Goal: Task Accomplishment & Management: Use online tool/utility

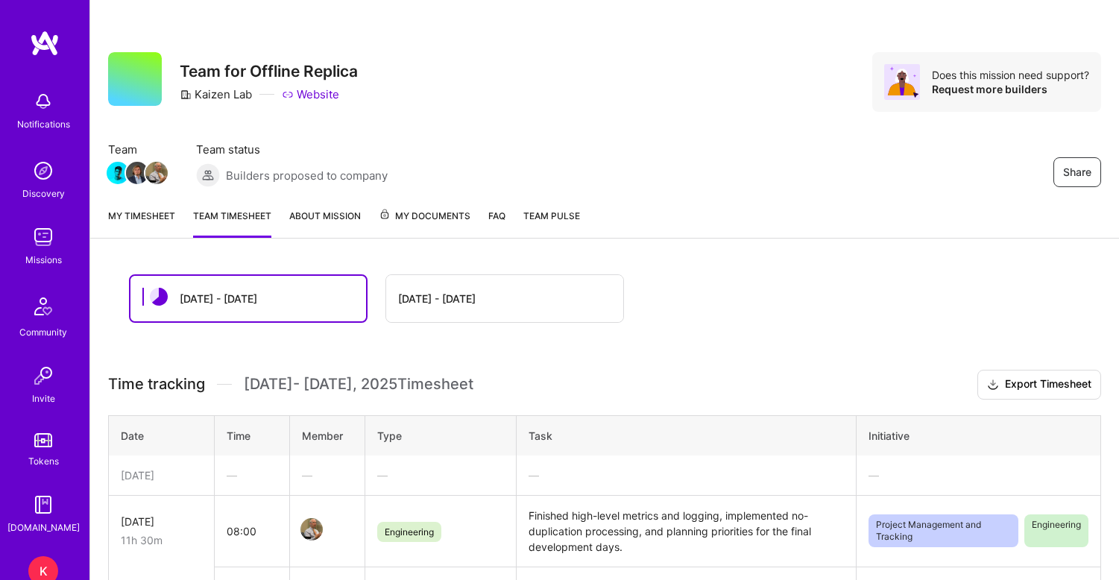
scroll to position [327, 0]
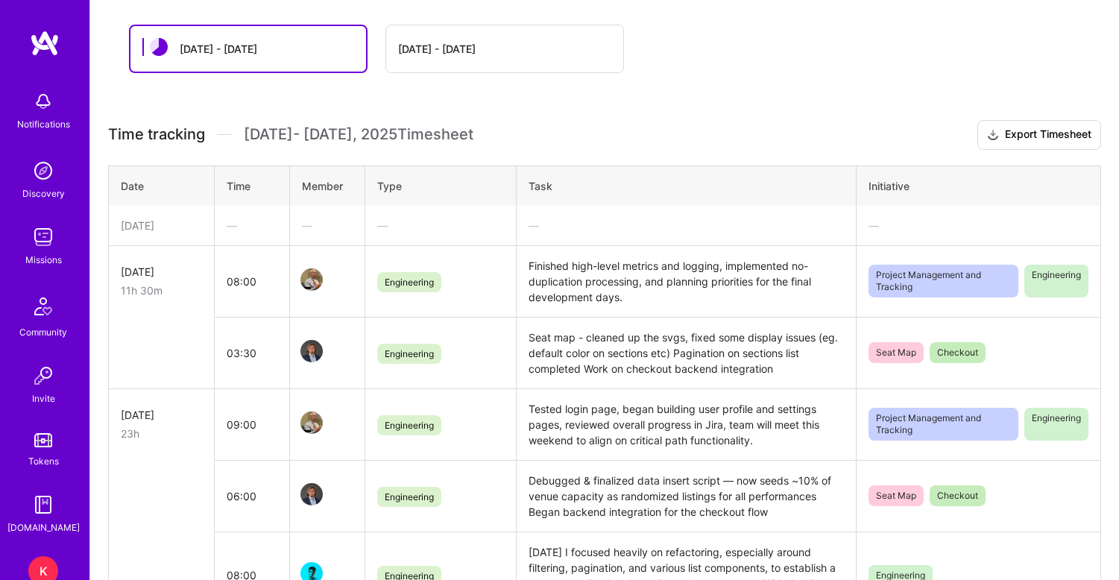
scroll to position [246, 0]
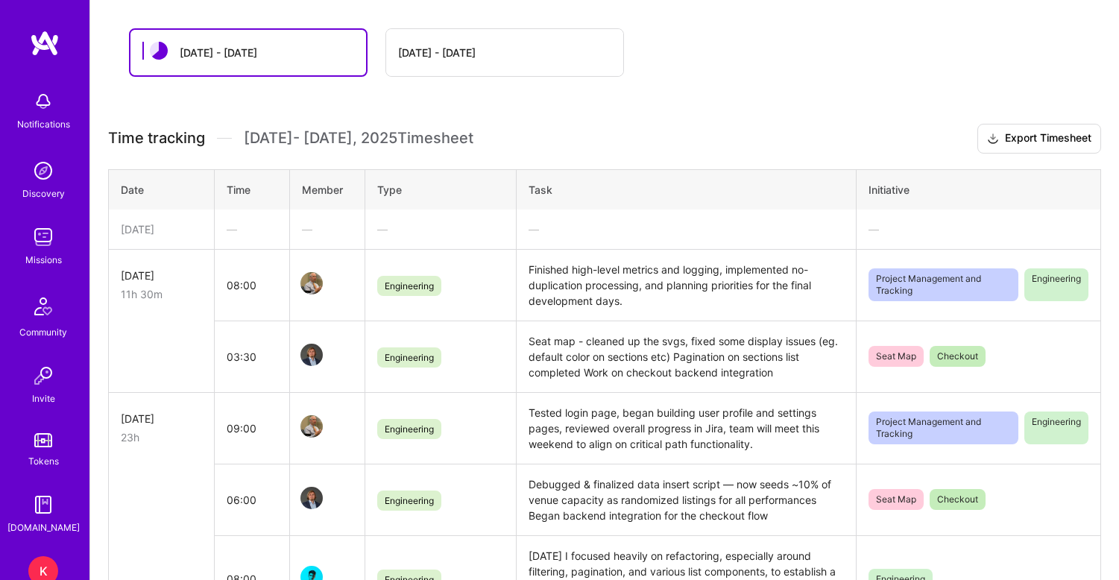
click at [193, 230] on div "[DATE]" at bounding box center [161, 229] width 81 height 16
click at [189, 234] on div "[DATE]" at bounding box center [161, 229] width 81 height 16
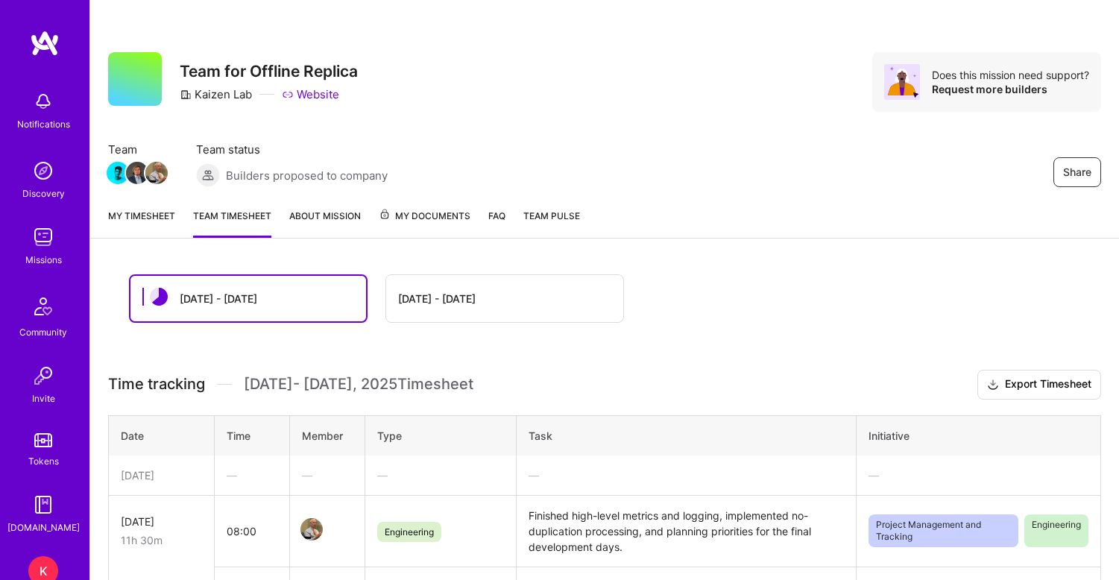
scroll to position [0, 0]
click at [153, 226] on link "My timesheet" at bounding box center [141, 223] width 67 height 30
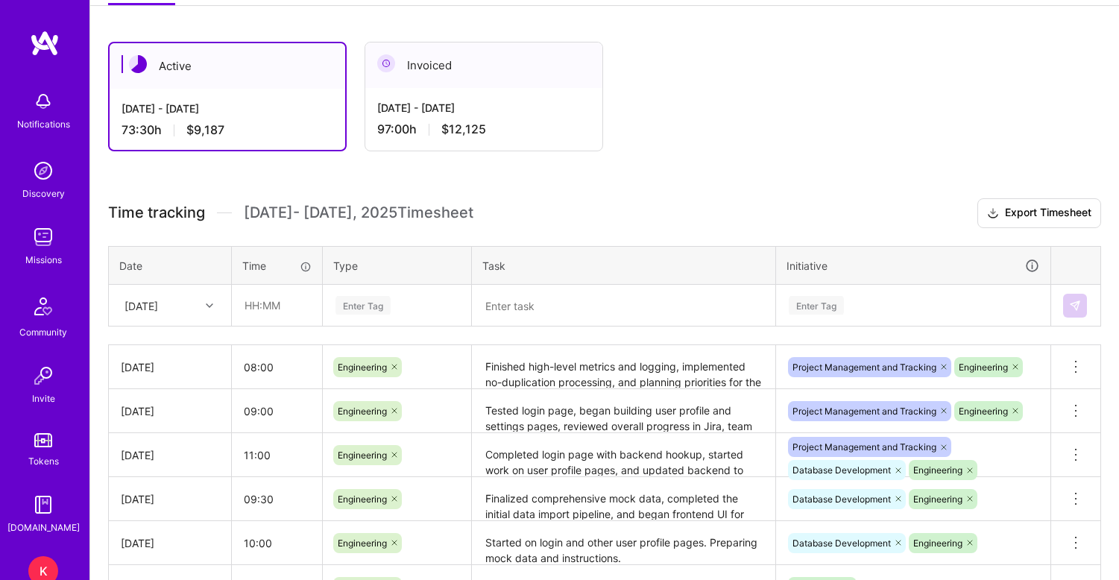
scroll to position [259, 0]
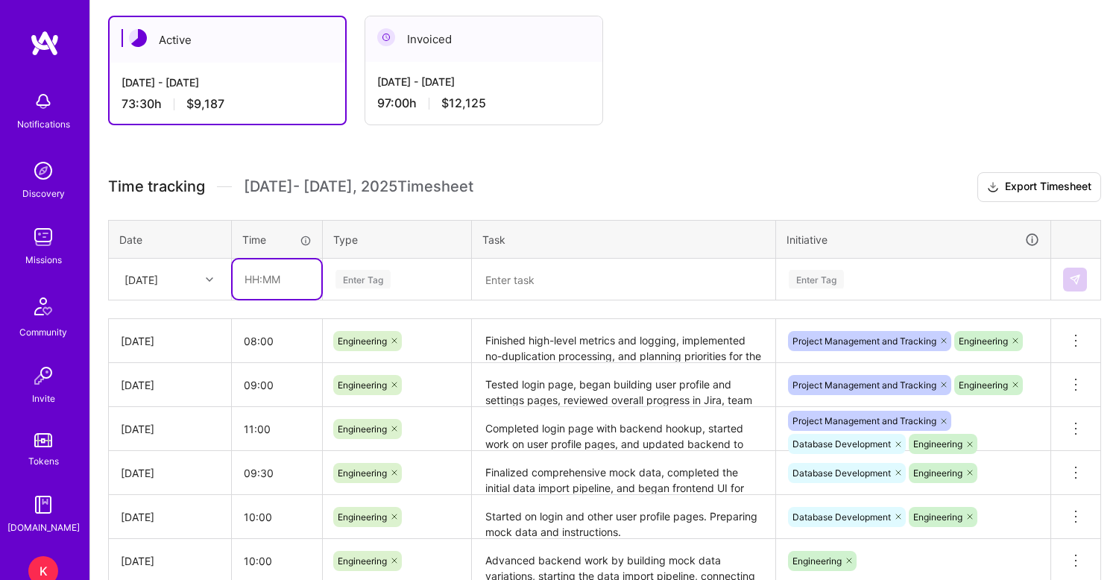
click at [255, 280] on input "text" at bounding box center [276, 278] width 89 height 39
type input "06:30"
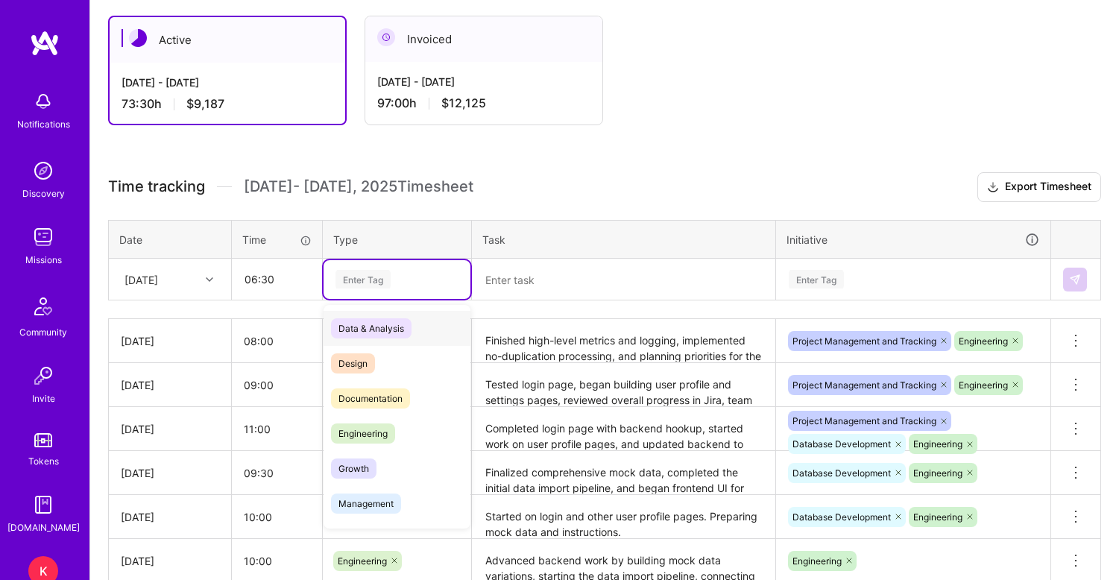
click at [361, 281] on div "Enter Tag" at bounding box center [362, 279] width 55 height 23
click at [356, 427] on span "Engineering" at bounding box center [363, 433] width 64 height 20
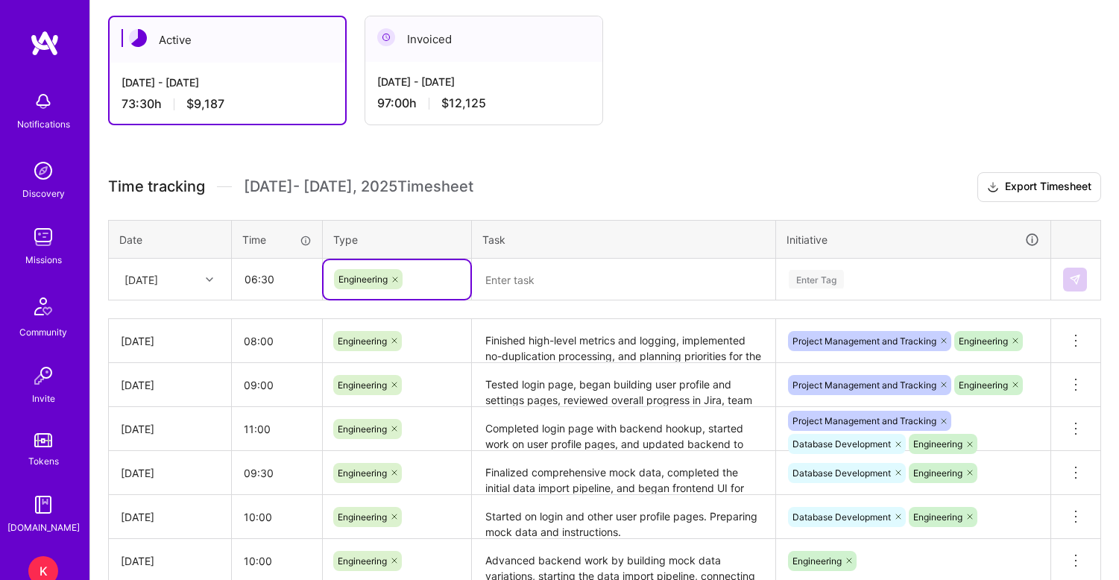
click at [540, 275] on textarea at bounding box center [623, 279] width 300 height 39
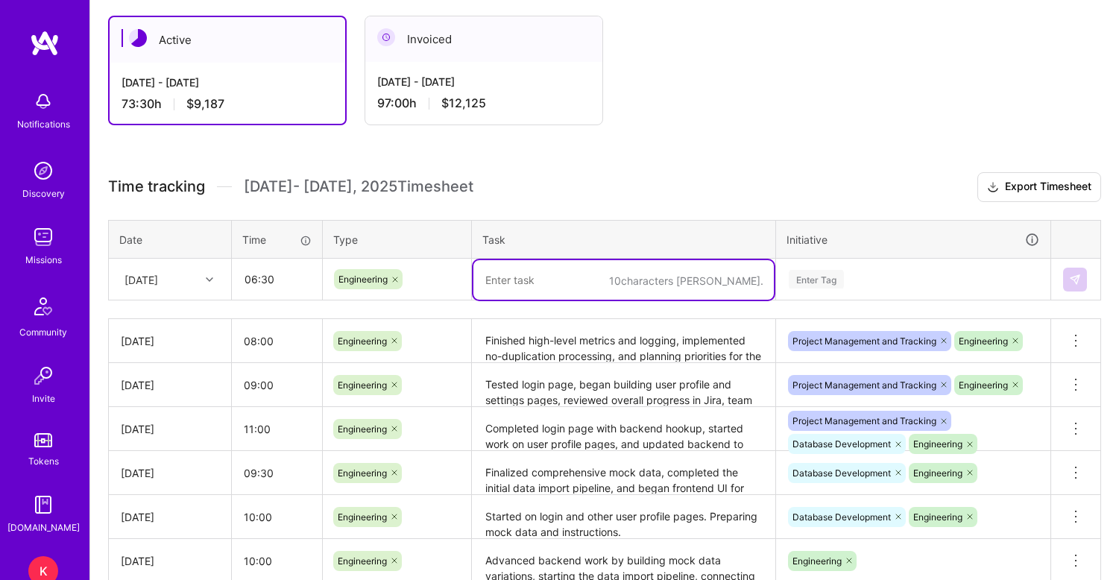
paste textarea "* Completed and tested the following pages as part of the settings section: * S…"
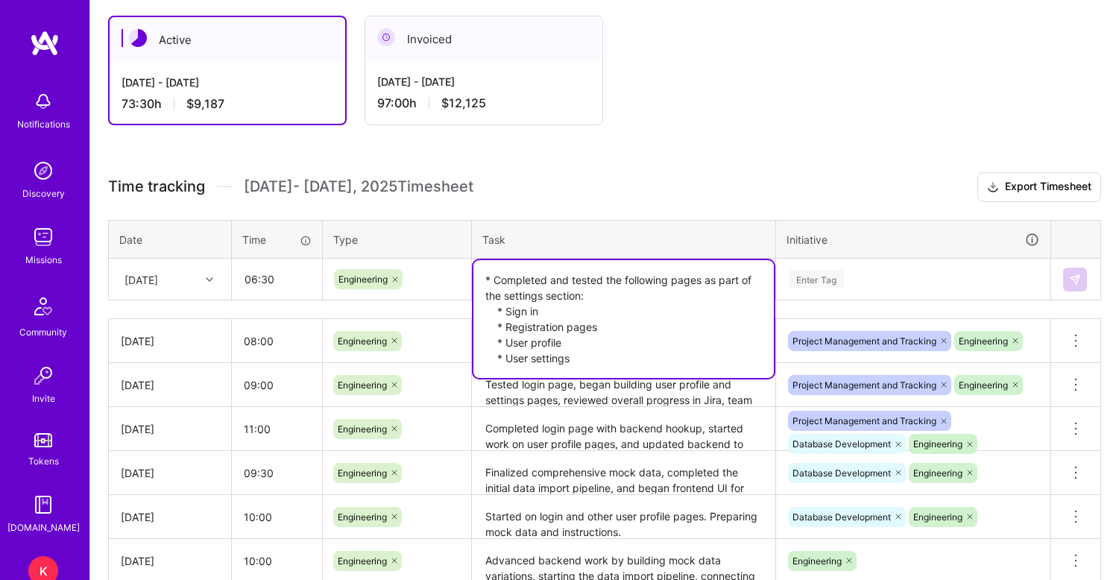
click at [496, 280] on textarea "* Completed and tested the following pages as part of the settings section: * S…" at bounding box center [623, 319] width 300 height 118
click at [506, 311] on textarea "Completed and tested the following pages as part of the settings section: * Sig…" at bounding box center [623, 319] width 300 height 118
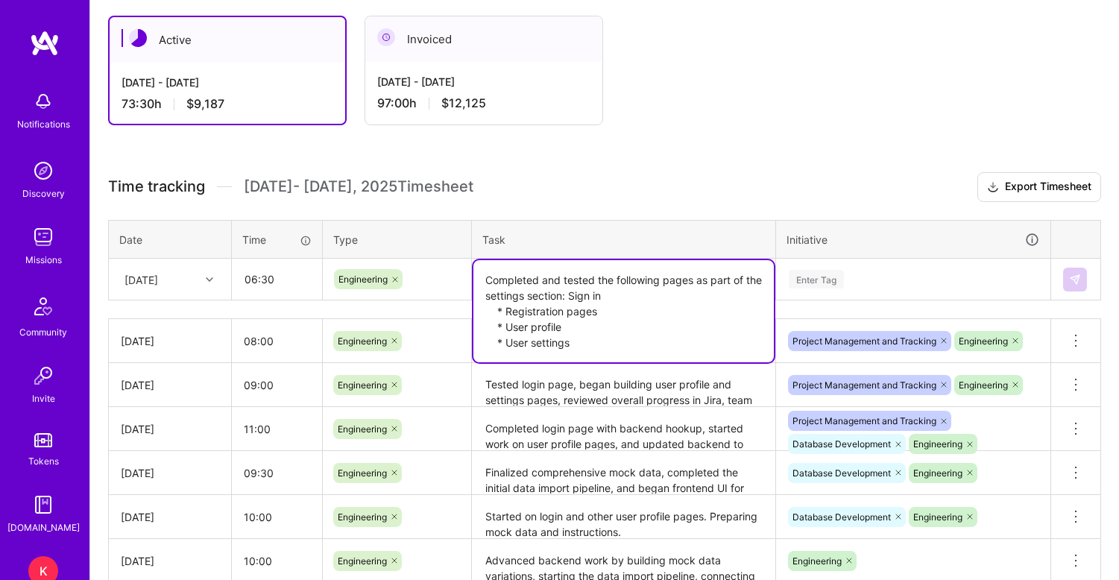
click at [507, 311] on textarea "Completed and tested the following pages as part of the settings section: Sign …" at bounding box center [623, 311] width 300 height 102
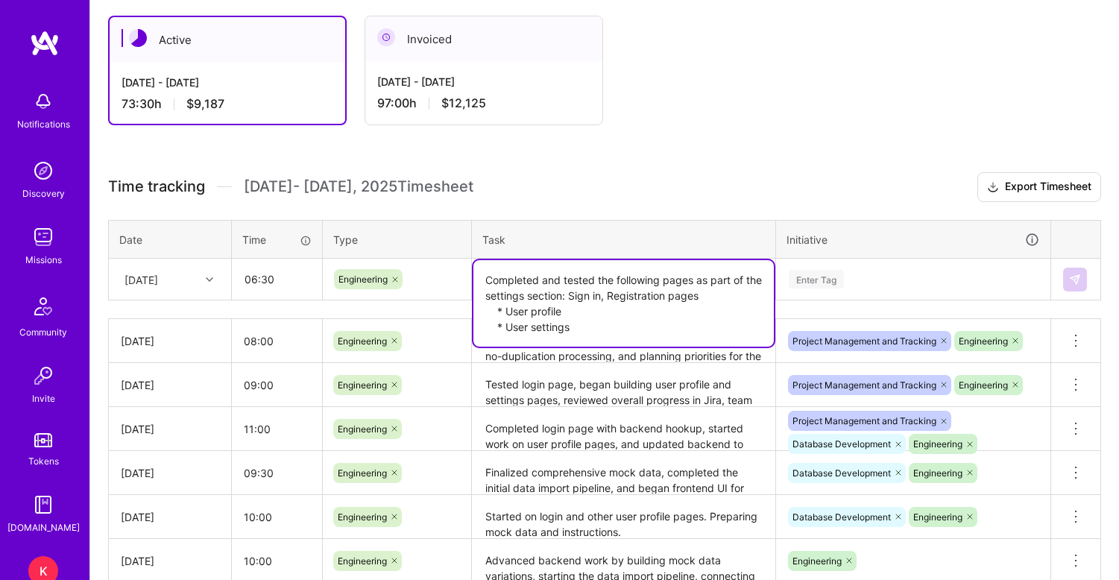
click at [506, 312] on textarea "Completed and tested the following pages as part of the settings section: Sign …" at bounding box center [623, 303] width 300 height 86
click at [506, 326] on textarea "Completed and tested the following pages as part of the settings section: Sign …" at bounding box center [623, 303] width 300 height 86
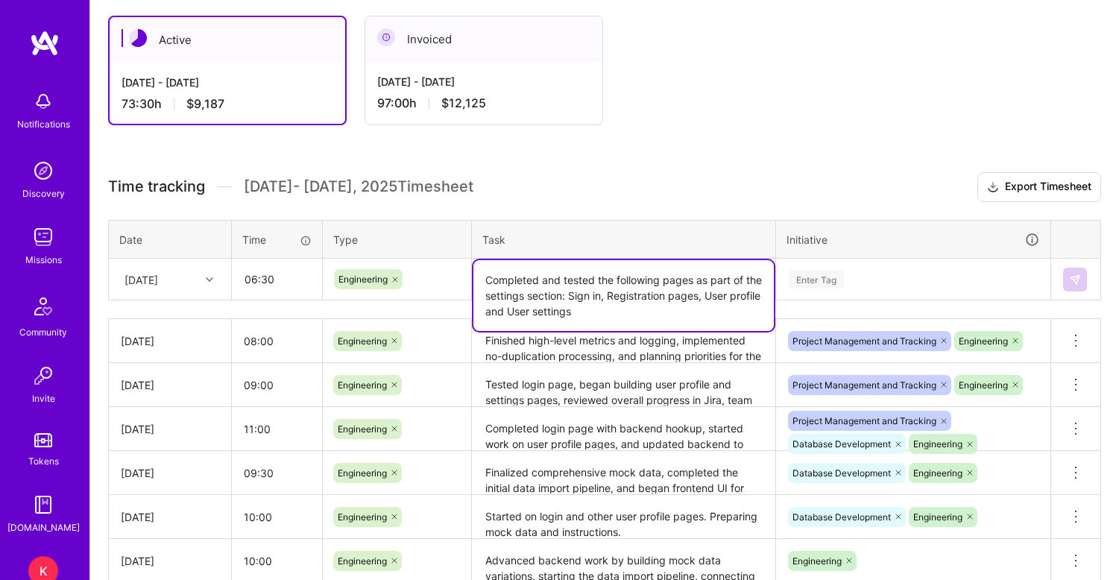
type textarea "Completed and tested the following pages as part of the settings section: Sign …"
click at [851, 288] on div "Enter Tag" at bounding box center [912, 279] width 273 height 39
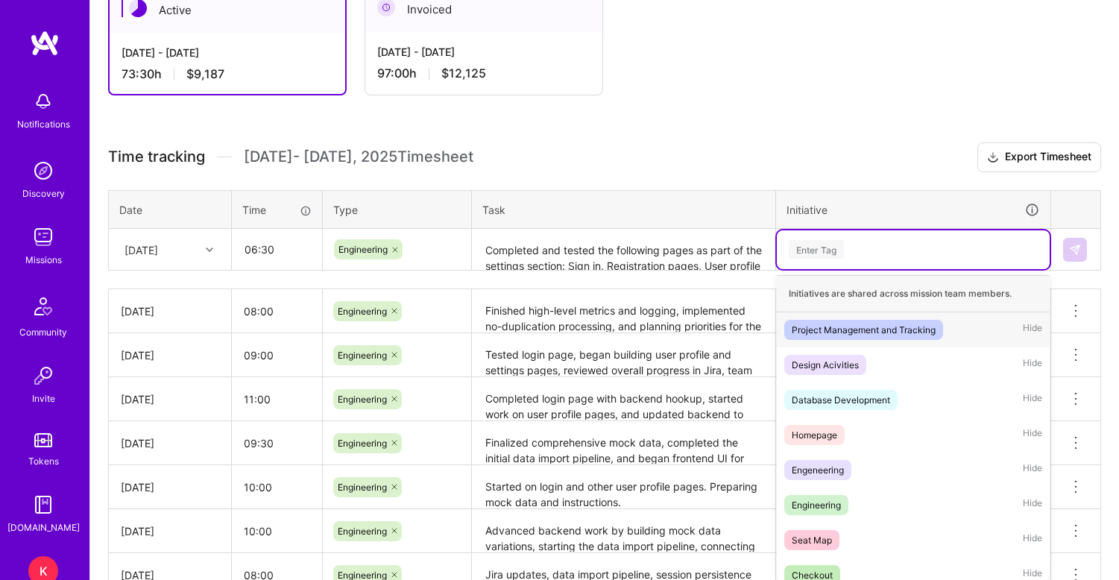
scroll to position [294, 0]
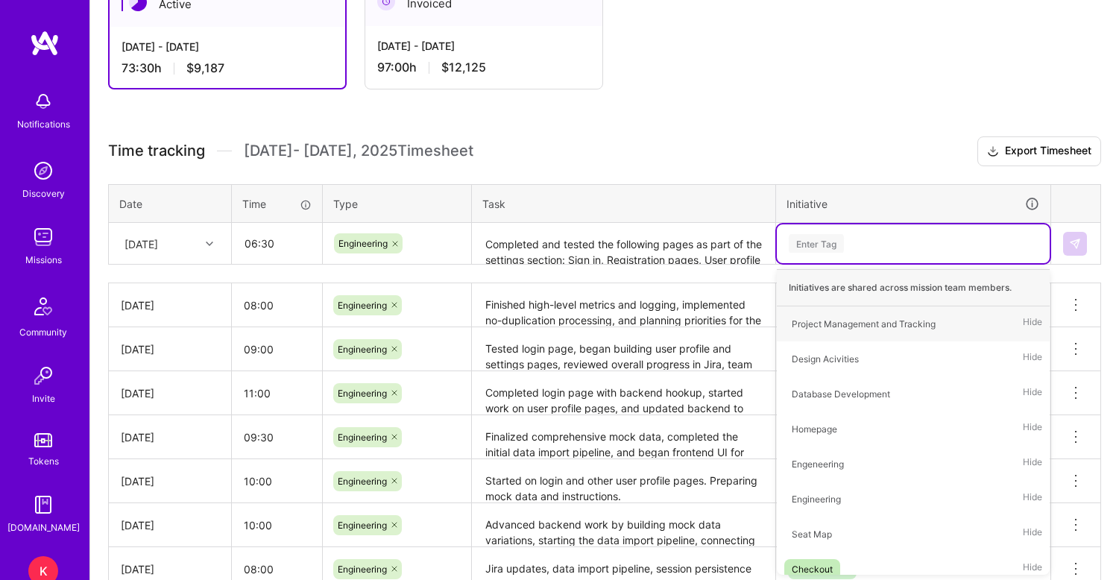
click at [823, 252] on div "Enter Tag" at bounding box center [815, 243] width 55 height 23
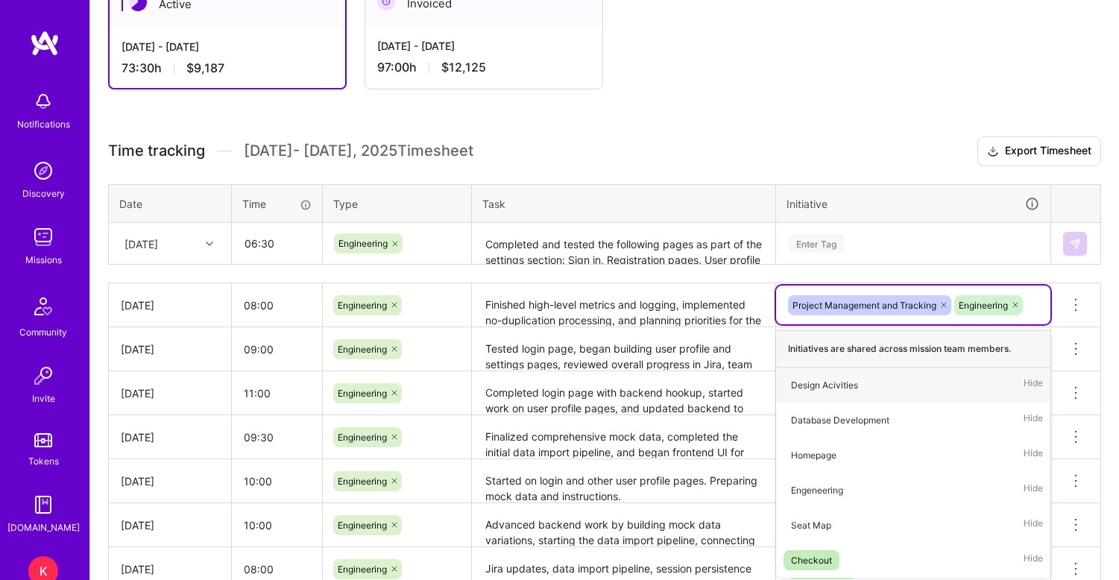
click at [896, 269] on div "Time tracking [DATE] - [DATE] Timesheet Export Timesheet Date Time Type Task In…" at bounding box center [604, 405] width 993 height 539
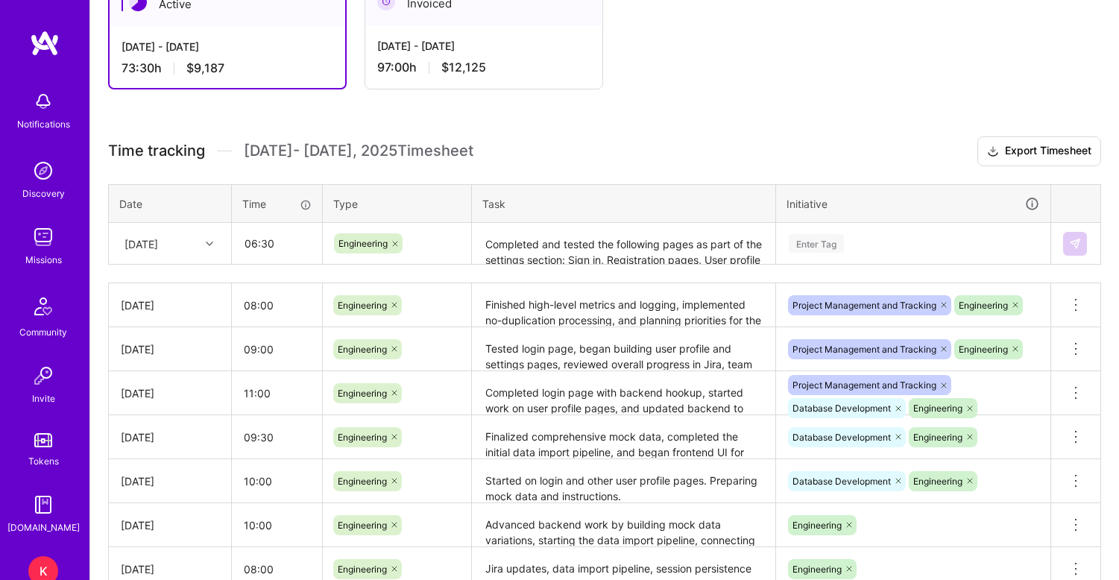
click at [819, 249] on div "Enter Tag" at bounding box center [815, 243] width 55 height 23
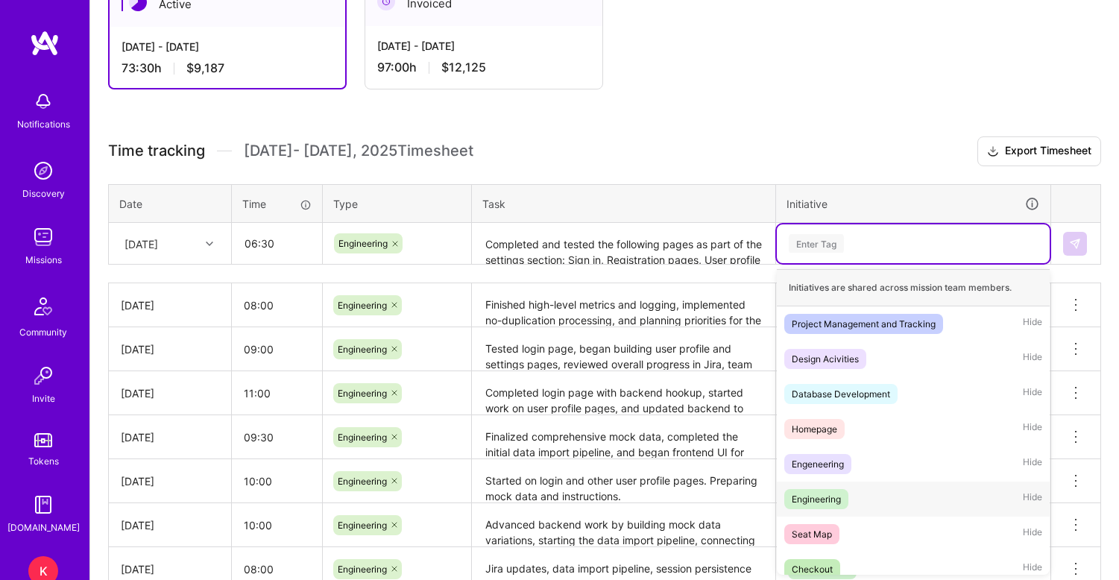
click at [801, 496] on div "Engineering" at bounding box center [815, 499] width 49 height 16
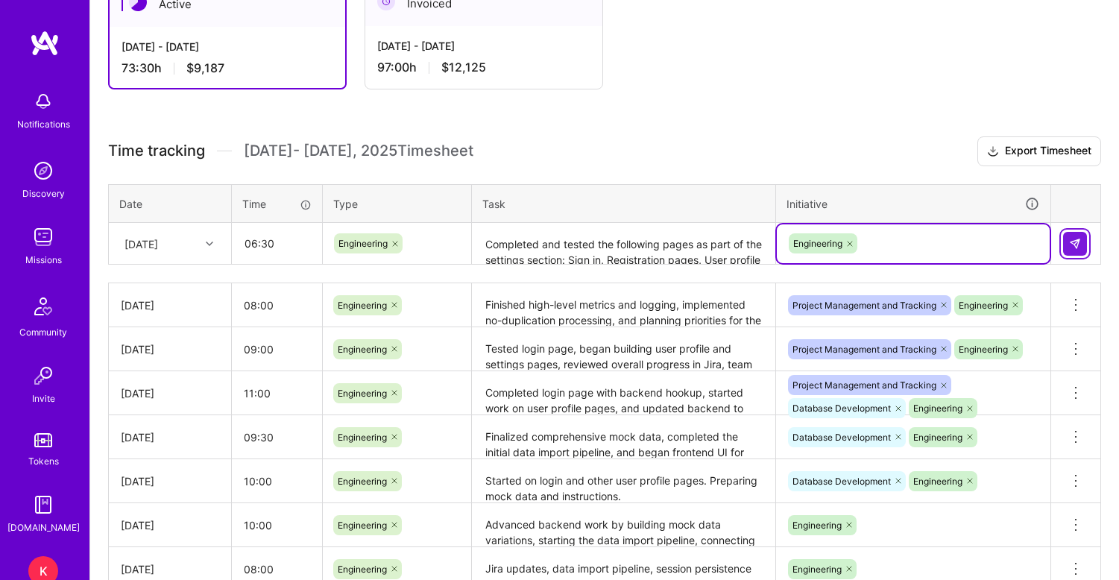
click at [1079, 247] on img at bounding box center [1075, 244] width 12 height 12
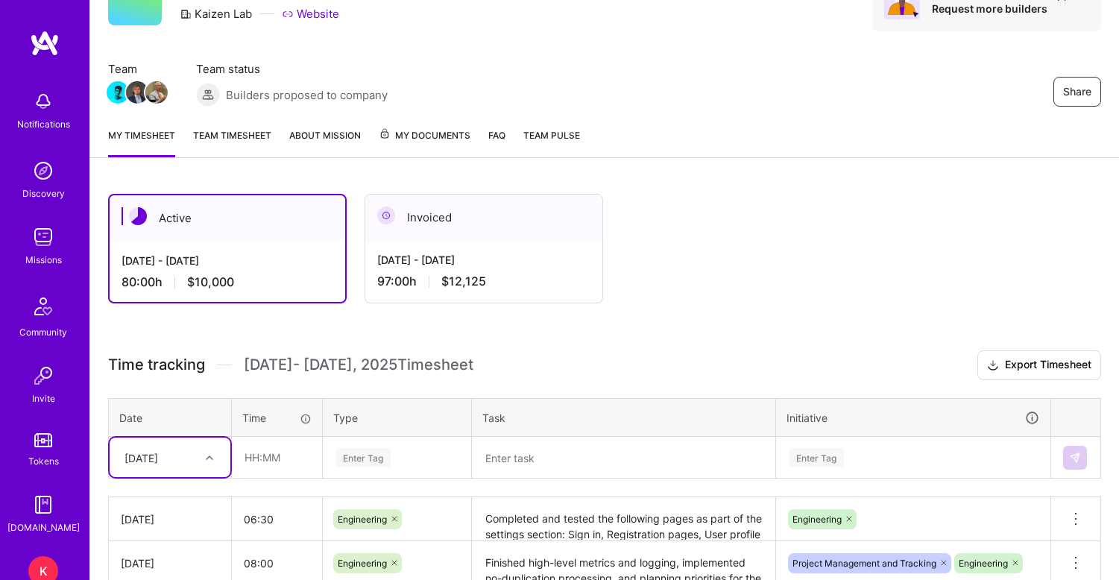
scroll to position [74, 0]
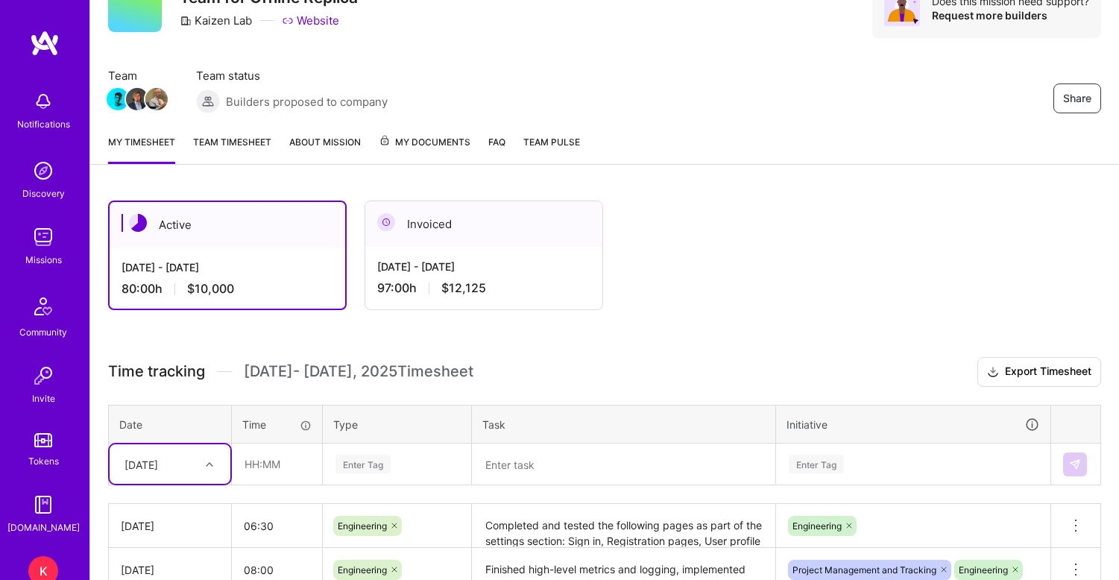
click at [239, 134] on link "Team timesheet" at bounding box center [232, 149] width 78 height 30
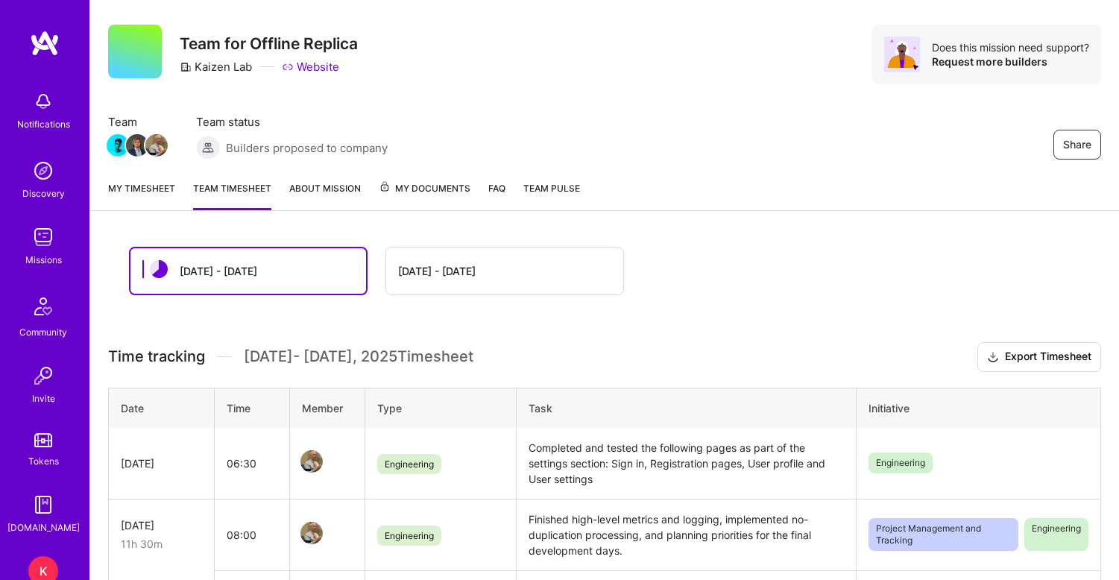
scroll to position [37, 0]
